Goal: Find specific page/section: Find specific page/section

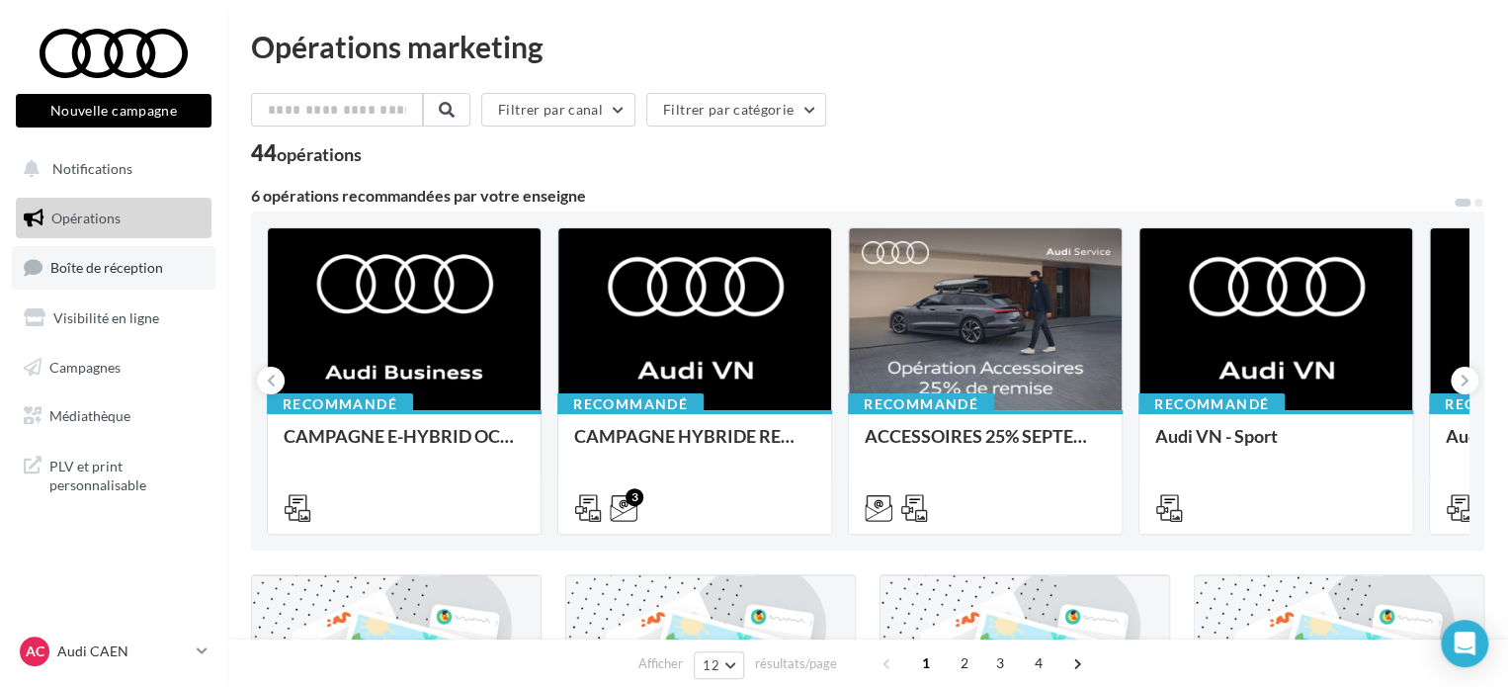
click at [115, 286] on link "Boîte de réception" at bounding box center [114, 267] width 204 height 43
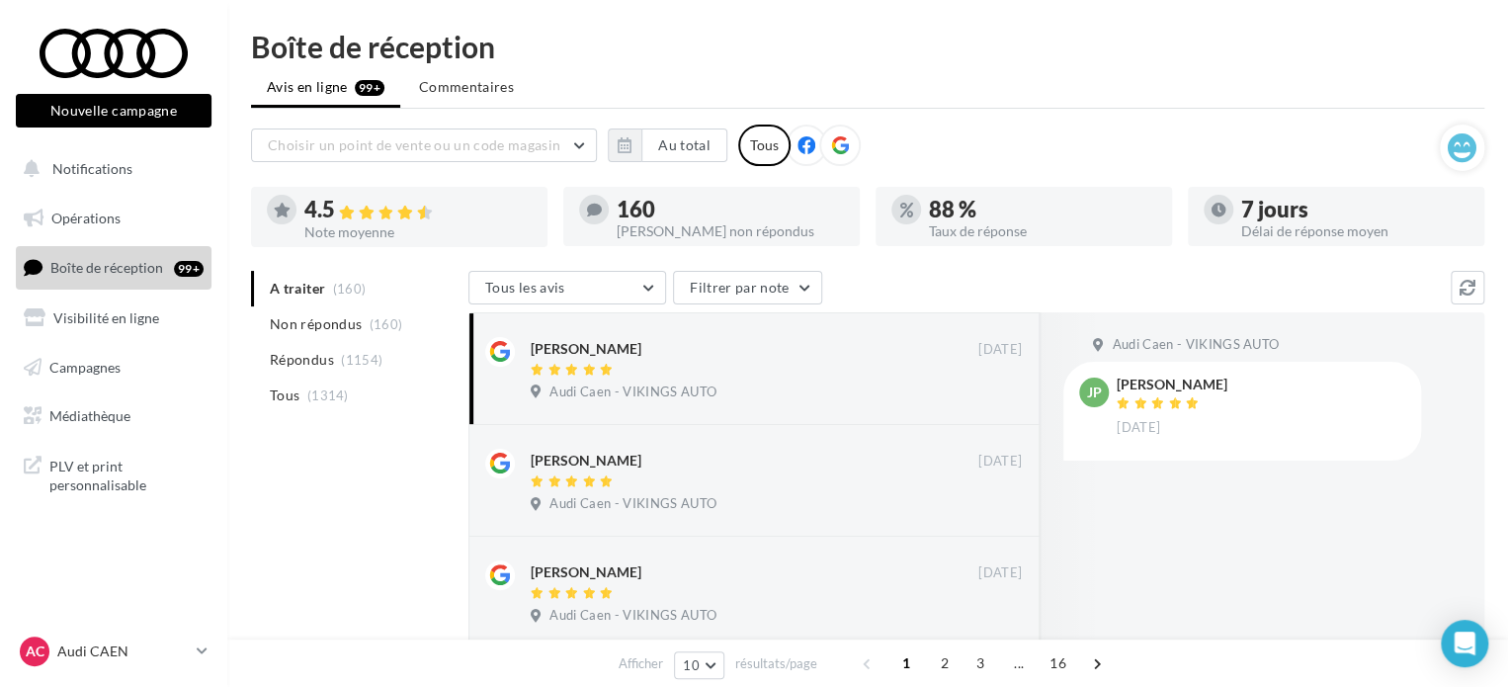
click at [1486, 22] on html "Nouvelle campagne Nouvelle campagne Notifications Opérations Boîte de réception…" at bounding box center [754, 343] width 1508 height 687
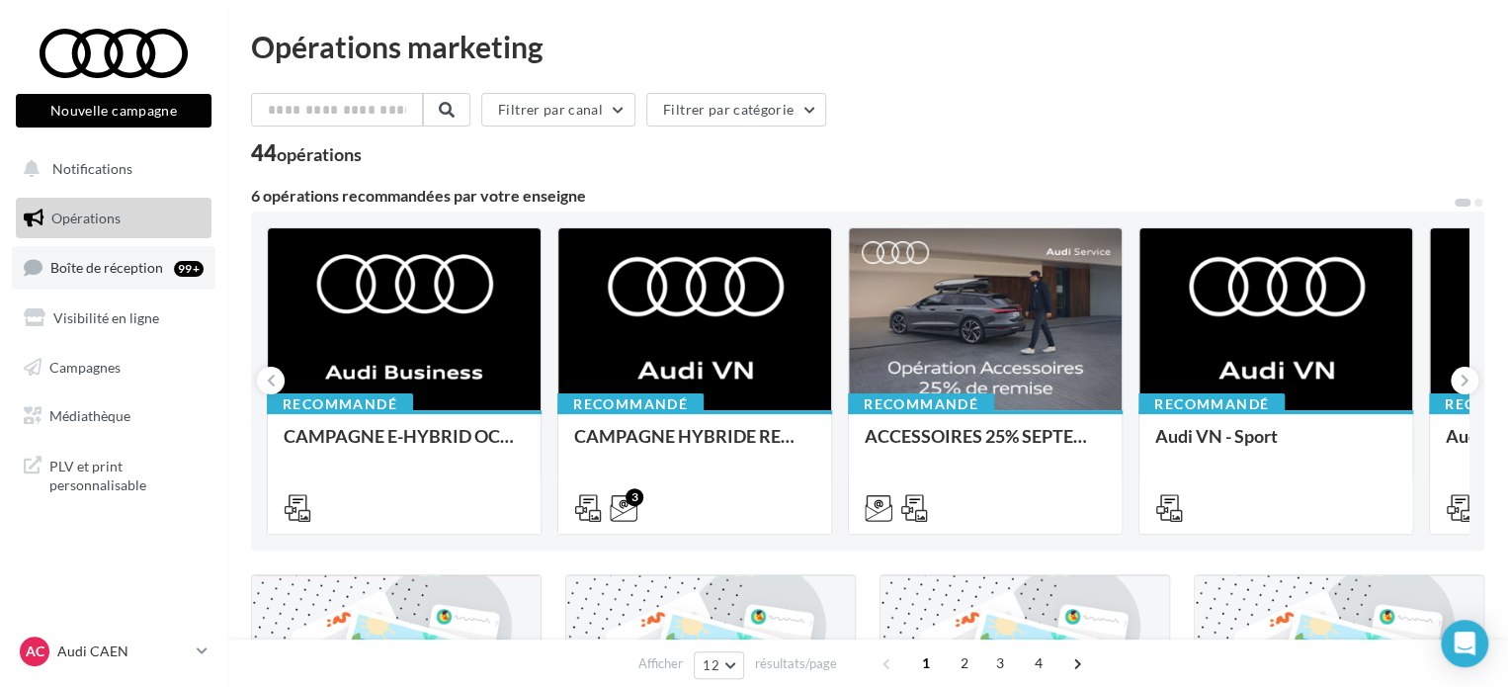
click at [128, 269] on span "Boîte de réception" at bounding box center [106, 267] width 113 height 17
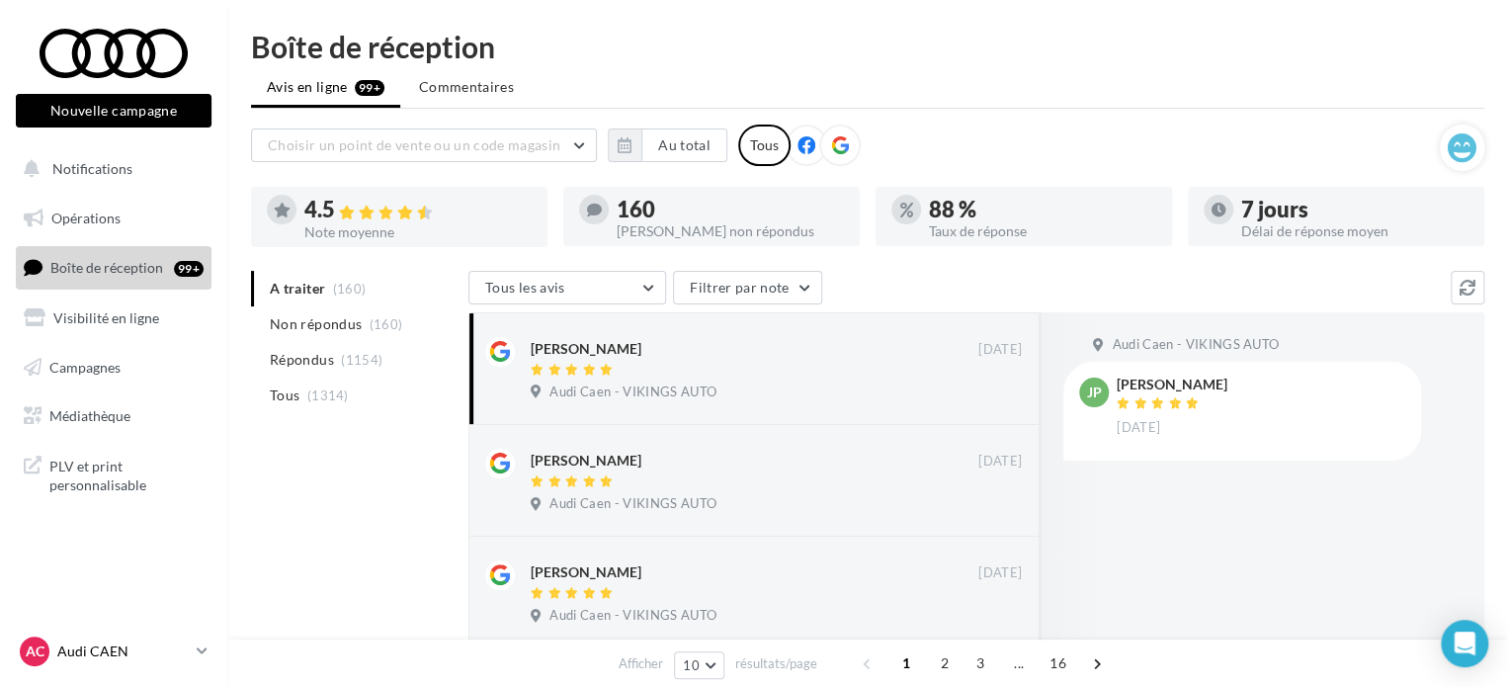
click at [107, 650] on p "Audi CAEN" at bounding box center [122, 652] width 131 height 20
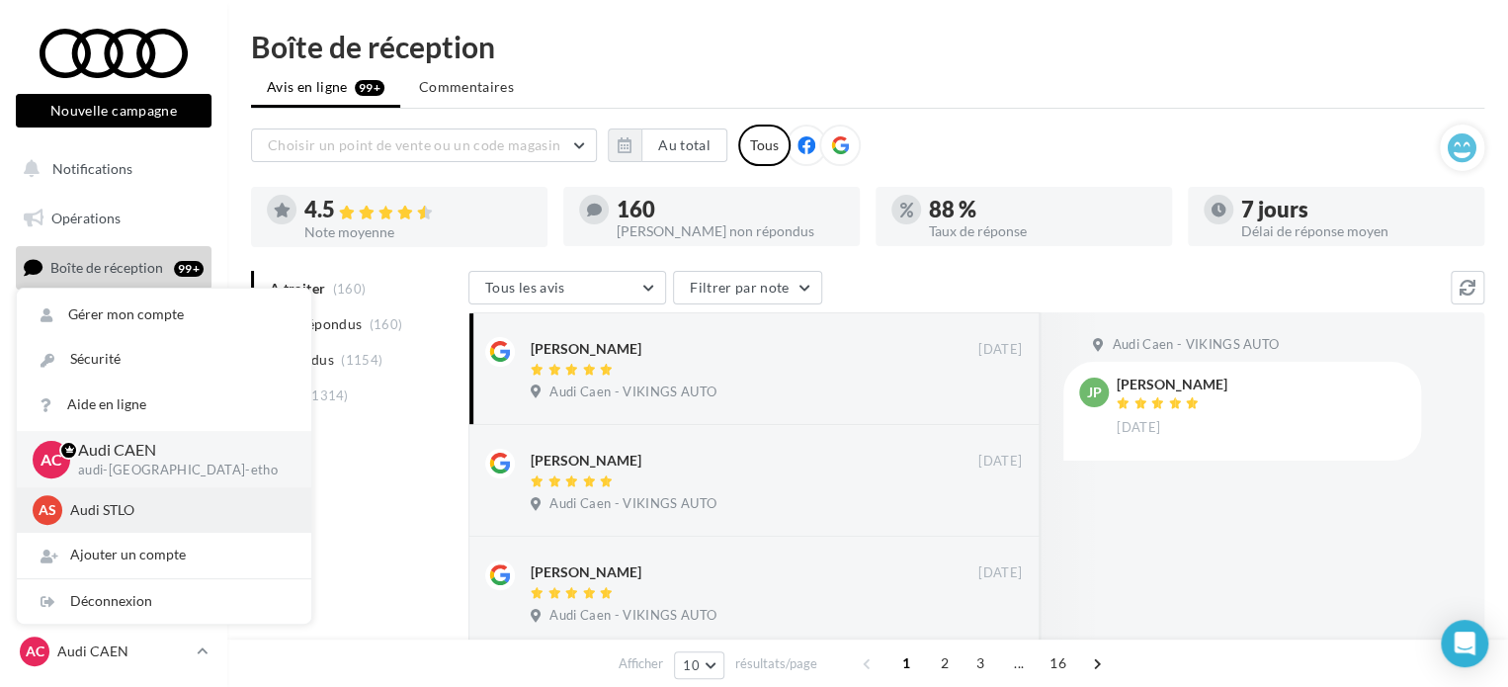
click at [119, 495] on div "AS Audi STLO audi-stlo-etho" at bounding box center [164, 510] width 263 height 30
